Goal: Information Seeking & Learning: Learn about a topic

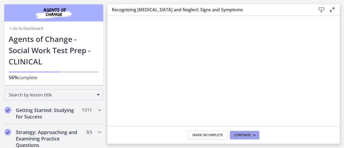
click at [243, 135] on span "Continue" at bounding box center [242, 135] width 17 height 4
click at [251, 137] on icon at bounding box center [253, 135] width 5 height 4
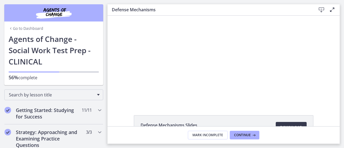
click at [213, 65] on div at bounding box center [223, 59] width 155 height 87
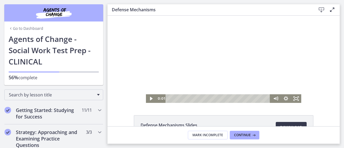
click at [150, 98] on icon "Play Video" at bounding box center [151, 98] width 3 height 3
click at [149, 98] on icon "Pause" at bounding box center [150, 99] width 3 height 4
click at [150, 99] on icon "Play Video" at bounding box center [151, 98] width 3 height 3
click at [296, 100] on icon "Fullscreen" at bounding box center [296, 98] width 10 height 9
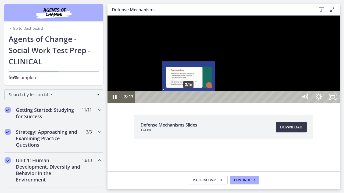
click at [189, 103] on div "3:16" at bounding box center [217, 97] width 154 height 12
